Goal: Task Accomplishment & Management: Use online tool/utility

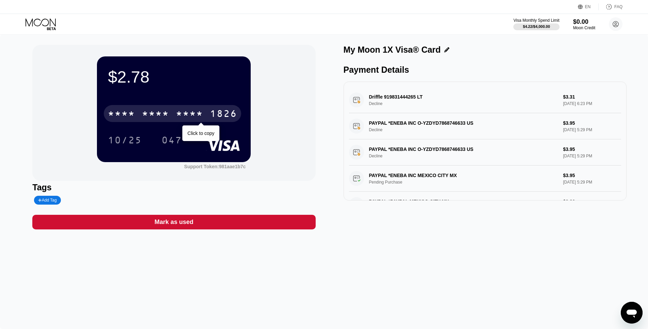
click at [146, 112] on div "* * * *" at bounding box center [155, 114] width 27 height 11
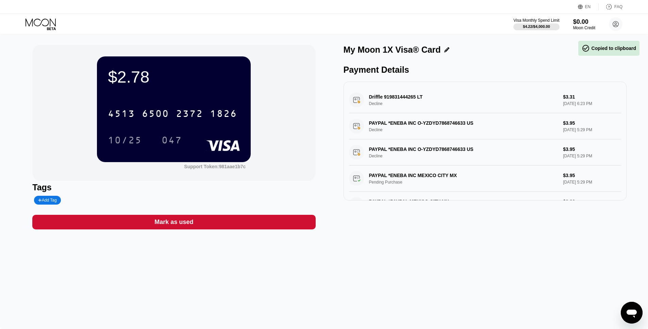
click at [163, 74] on div "$2.78" at bounding box center [174, 76] width 132 height 19
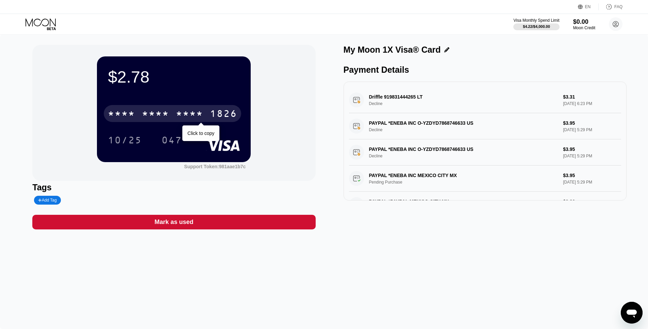
click at [152, 120] on div "* * * *" at bounding box center [155, 114] width 27 height 11
click at [137, 116] on div "[CREDIT_CARD_NUMBER]" at bounding box center [172, 113] width 137 height 17
click at [69, 99] on div "$2.78 * * * * * * * * * * * * 1826 Click to copy 10/25 047 Support Token: 981aa…" at bounding box center [173, 113] width 283 height 136
